Goal: Navigation & Orientation: Find specific page/section

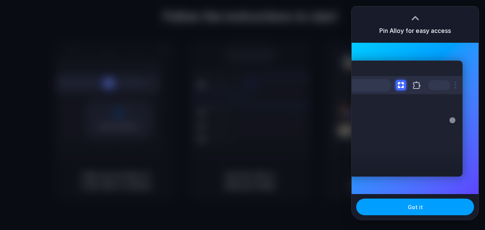
click at [381, 206] on button "Got it" at bounding box center [415, 207] width 118 height 17
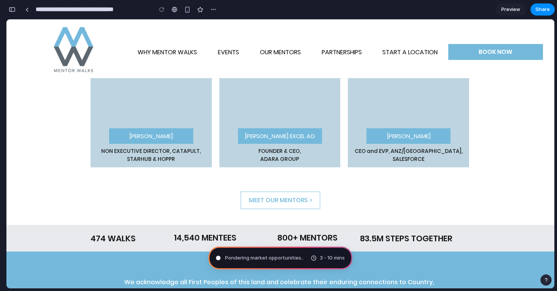
scroll to position [615, 0]
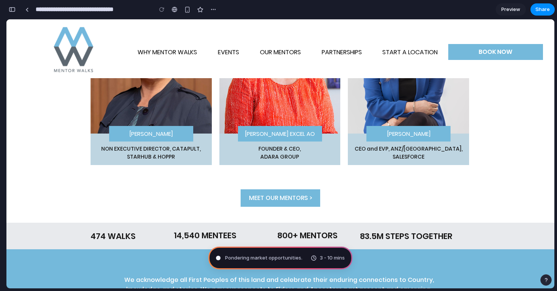
click at [289, 196] on span "MEET OUR MENTORS >" at bounding box center [280, 198] width 63 height 8
click at [274, 201] on span "MEET OUR MENTORS >" at bounding box center [280, 198] width 63 height 8
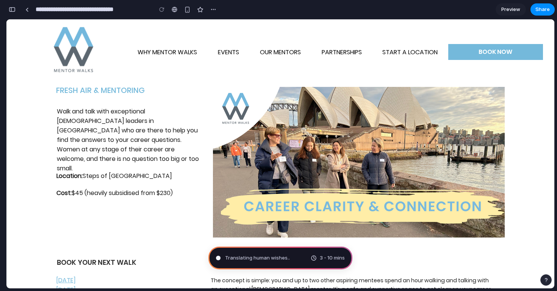
scroll to position [0, 0]
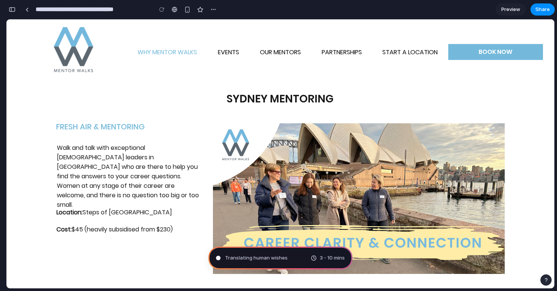
click at [187, 51] on p "WHY MENTOR WALKS" at bounding box center [168, 53] width 66 height 32
type input "**********"
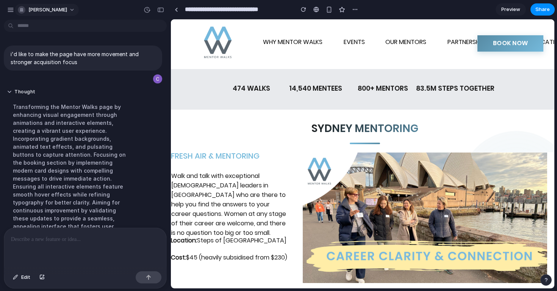
click at [35, 7] on span "[PERSON_NAME]" at bounding box center [47, 10] width 39 height 8
click at [10, 9] on div "button" at bounding box center [10, 9] width 7 height 7
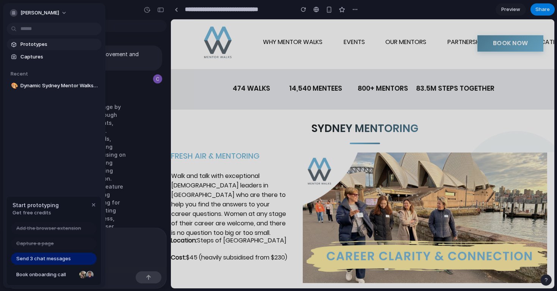
click at [42, 47] on span "Prototypes" at bounding box center [59, 45] width 78 height 8
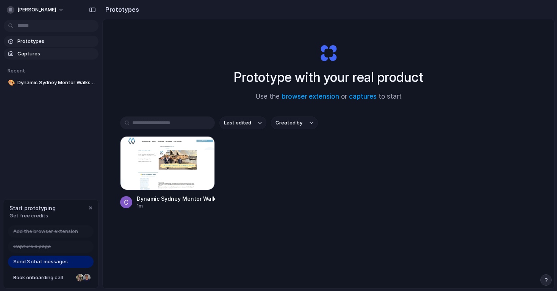
click at [42, 55] on span "Captures" at bounding box center [56, 54] width 78 height 8
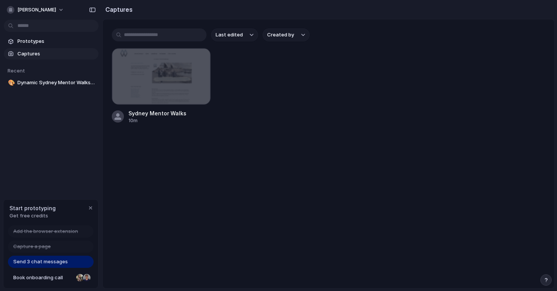
click at [59, 261] on span "Send 3 chat messages" at bounding box center [40, 262] width 55 height 8
click at [55, 277] on span "Book onboarding call" at bounding box center [43, 278] width 60 height 8
click at [47, 8] on span "[PERSON_NAME]" at bounding box center [36, 10] width 39 height 8
click at [77, 141] on div "Settings Invite members Change theme Sign out" at bounding box center [278, 145] width 557 height 291
click at [50, 42] on span "Prototypes" at bounding box center [56, 42] width 78 height 8
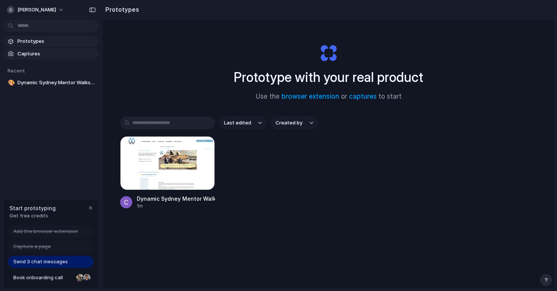
click at [54, 49] on link "Captures" at bounding box center [51, 53] width 95 height 11
